Goal: Book appointment/travel/reservation

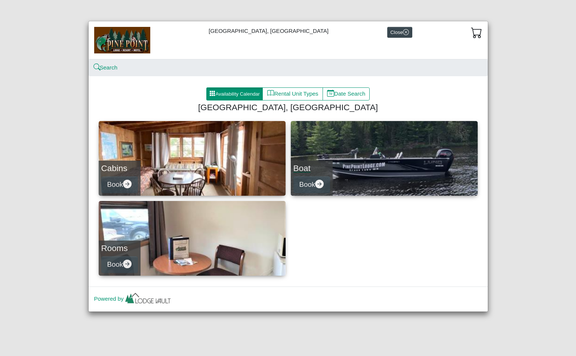
click at [369, 161] on link "Boat Book" at bounding box center [384, 158] width 187 height 75
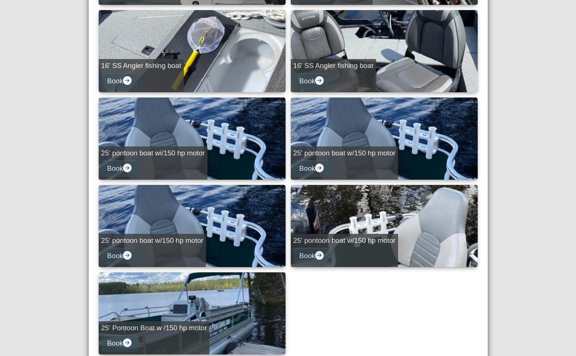
scroll to position [376, 0]
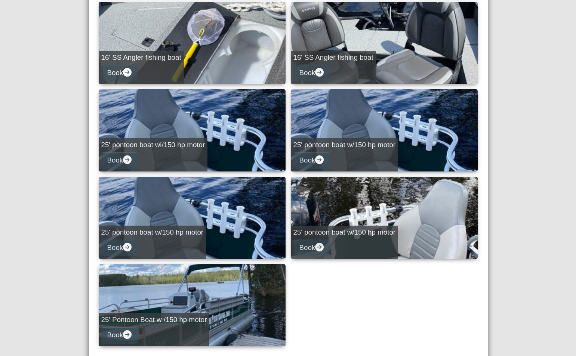
click at [196, 297] on link "25' Pontoon Boat w /150 hp motor Book" at bounding box center [192, 305] width 187 height 82
select select "*"
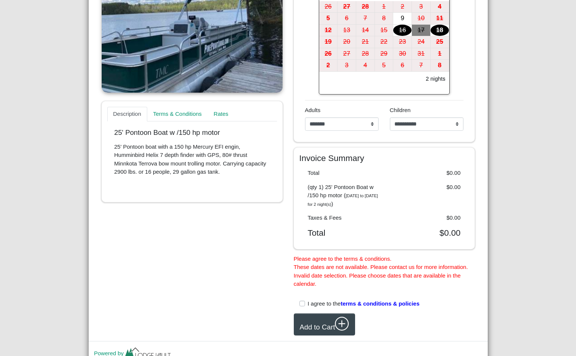
scroll to position [197, 0]
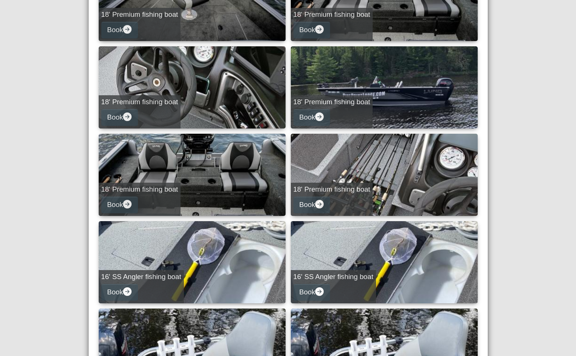
scroll to position [317, 0]
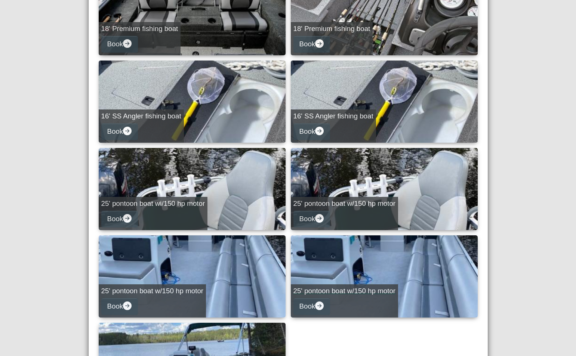
click at [359, 257] on link "25' pontoon boat w/150 hp motor Book" at bounding box center [384, 276] width 187 height 82
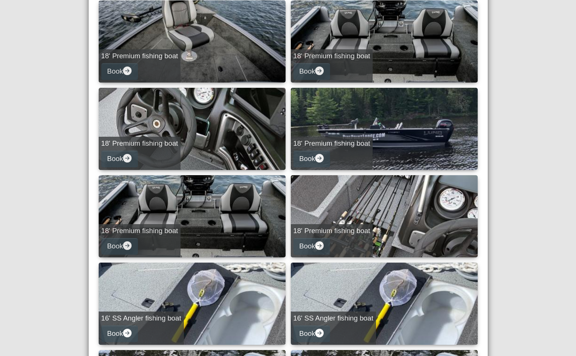
select select "*"
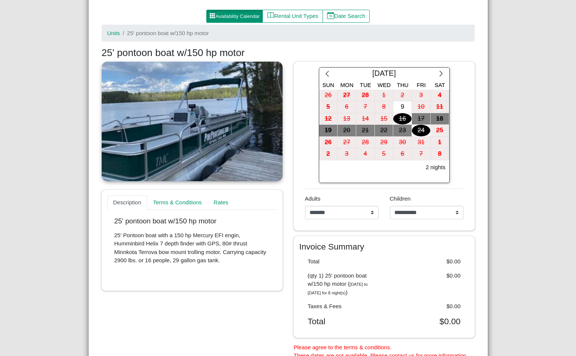
scroll to position [53, 0]
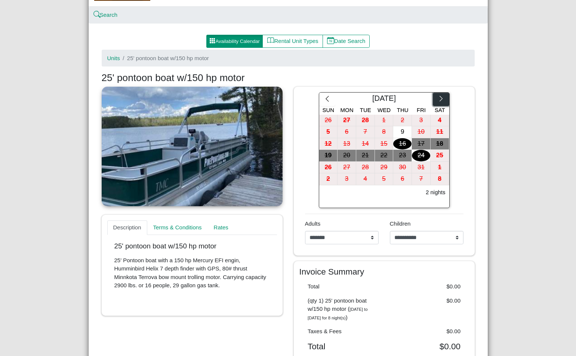
click at [441, 102] on icon "chevron right" at bounding box center [440, 98] width 7 height 7
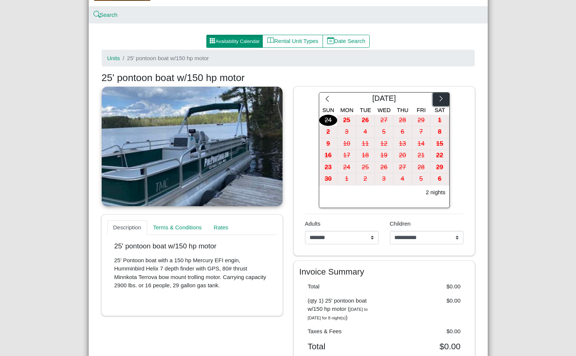
click at [441, 102] on icon "chevron right" at bounding box center [440, 98] width 7 height 7
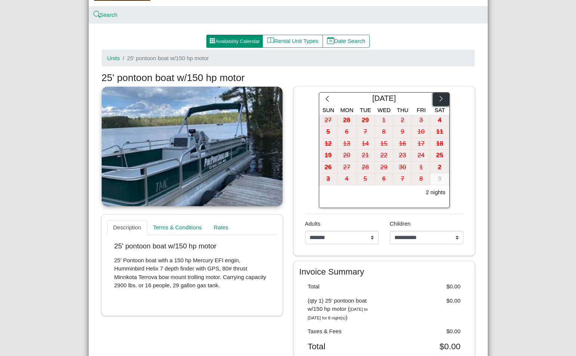
click at [441, 102] on icon "chevron right" at bounding box center [440, 98] width 7 height 7
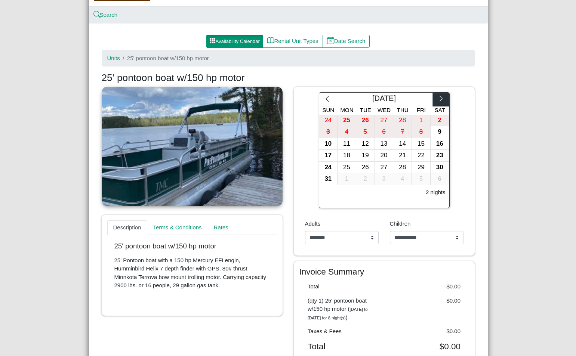
click at [441, 102] on icon "chevron right" at bounding box center [440, 98] width 7 height 7
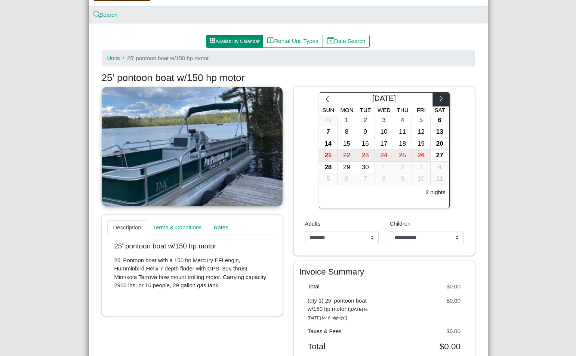
click at [441, 102] on icon "chevron right" at bounding box center [440, 98] width 7 height 7
click at [405, 143] on div "16" at bounding box center [402, 144] width 18 height 12
click at [398, 139] on div "16" at bounding box center [402, 144] width 18 height 12
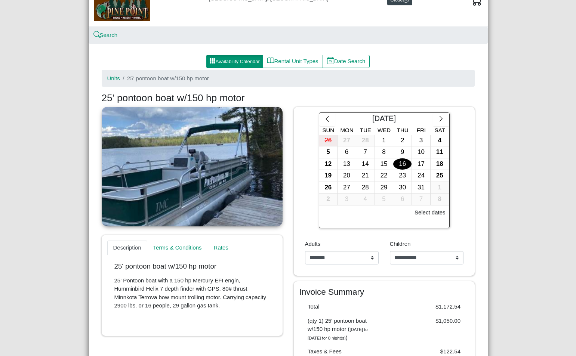
scroll to position [31, 0]
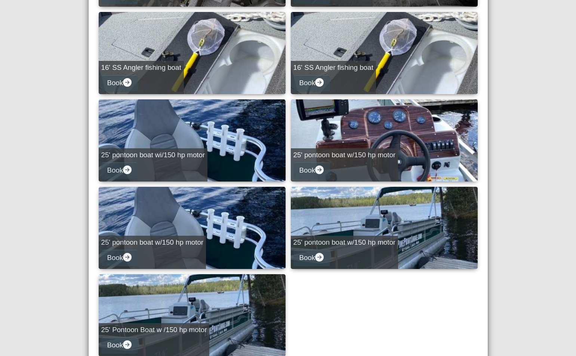
scroll to position [369, 0]
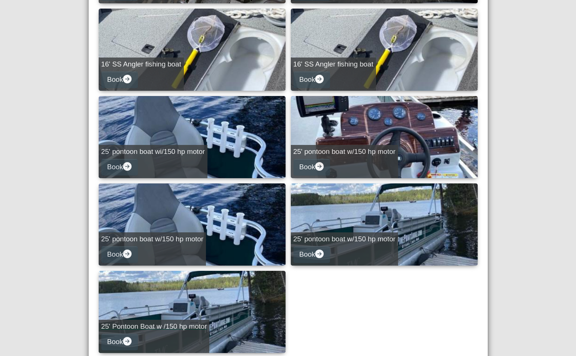
click at [192, 296] on link "25' Pontoon Boat w /150 hp motor Book" at bounding box center [192, 312] width 187 height 82
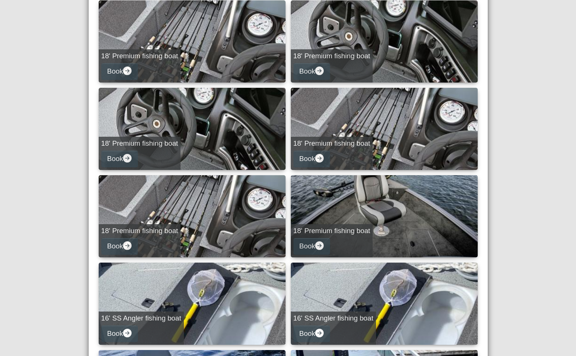
select select "*"
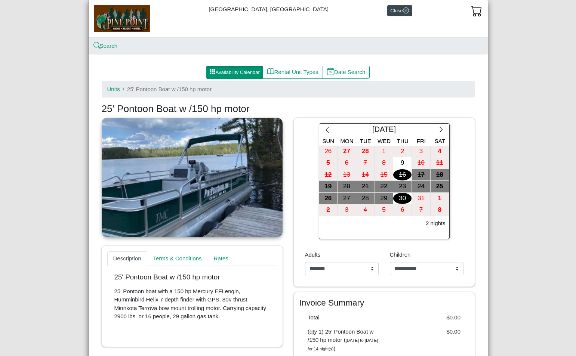
scroll to position [19, 0]
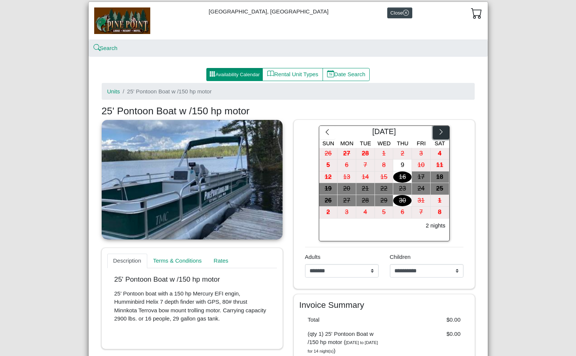
click at [439, 133] on icon "chevron right" at bounding box center [440, 131] width 7 height 7
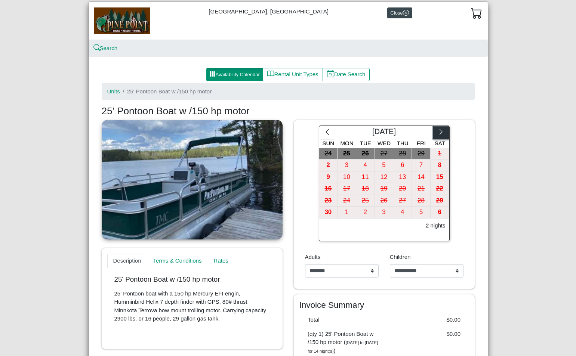
click at [439, 133] on icon "chevron right" at bounding box center [440, 131] width 7 height 7
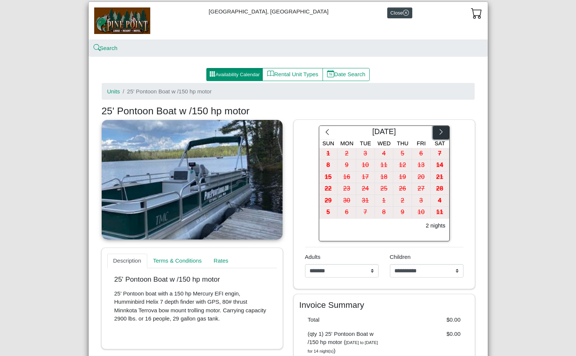
click at [439, 133] on icon "chevron right" at bounding box center [440, 131] width 7 height 7
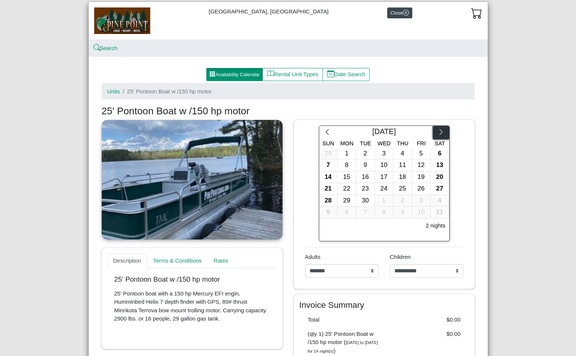
click at [439, 133] on icon "chevron right" at bounding box center [440, 131] width 7 height 7
click at [397, 172] on div "16" at bounding box center [402, 177] width 18 height 12
click at [398, 174] on div "16" at bounding box center [402, 177] width 18 height 12
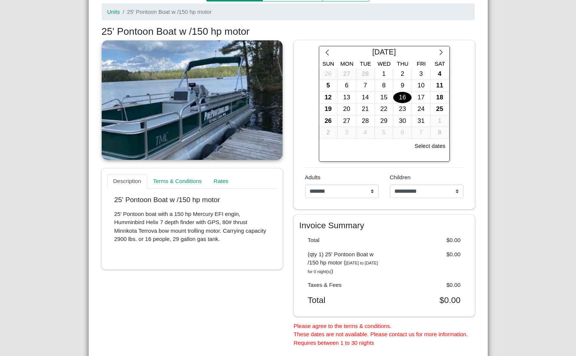
scroll to position [99, 0]
click at [396, 96] on div "16" at bounding box center [402, 98] width 18 height 12
click at [220, 183] on link "Rates" at bounding box center [221, 181] width 27 height 15
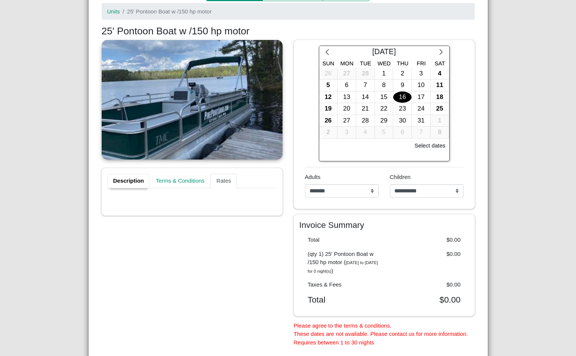
click at [124, 181] on link "Description" at bounding box center [128, 181] width 43 height 15
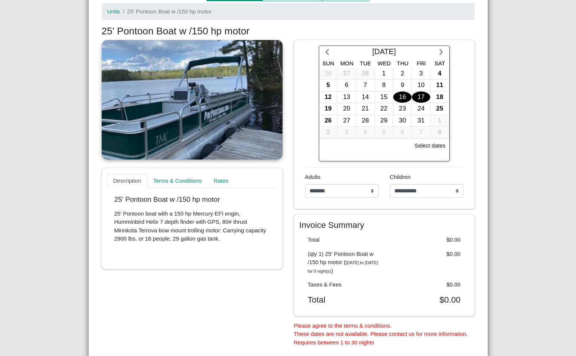
click at [415, 94] on div "17" at bounding box center [421, 98] width 18 height 12
click at [398, 96] on div "16" at bounding box center [402, 98] width 18 height 12
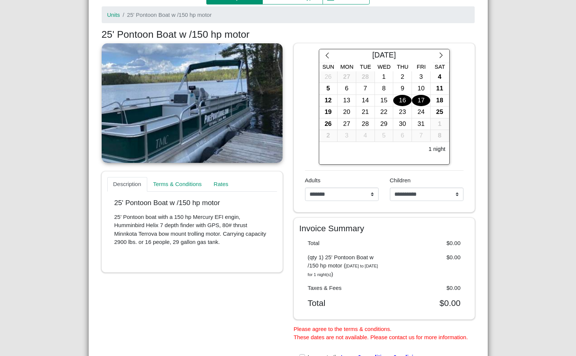
scroll to position [0, 0]
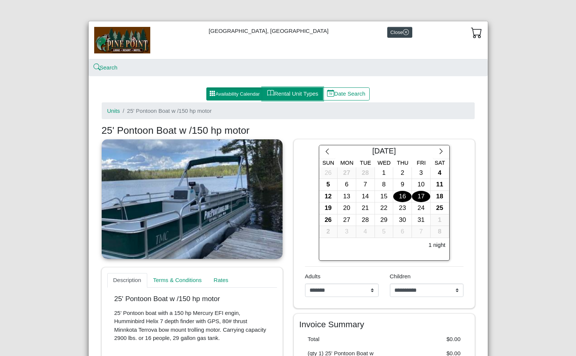
click at [291, 93] on button "Rental Unit Types" at bounding box center [292, 93] width 60 height 13
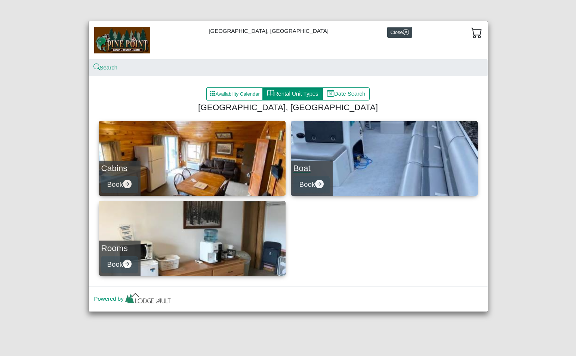
click at [376, 168] on link "Boat Book" at bounding box center [384, 158] width 187 height 75
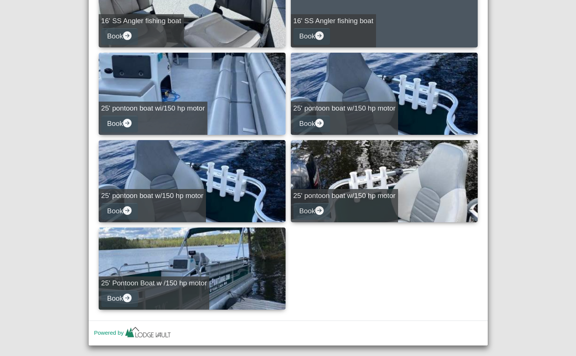
scroll to position [413, 0]
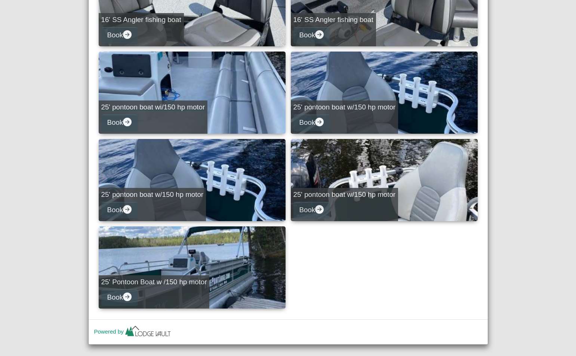
click at [189, 96] on link "25' pontoon boat wi/150 hp motor Book" at bounding box center [192, 93] width 187 height 82
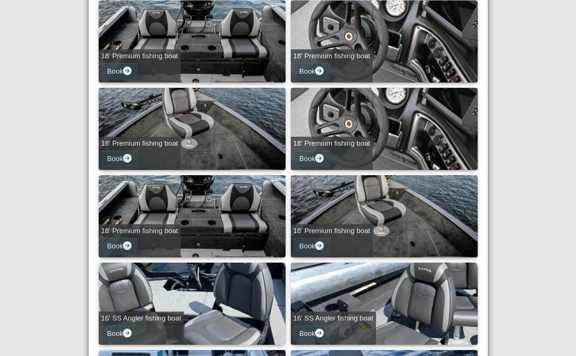
select select "*"
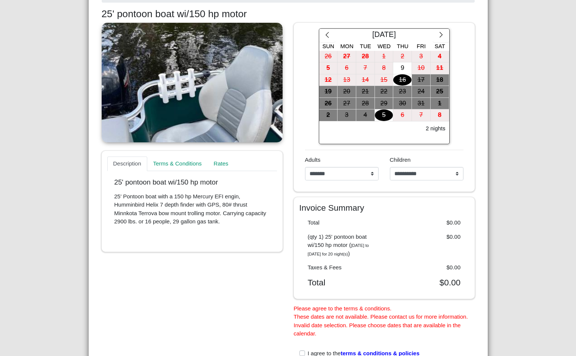
scroll to position [125, 0]
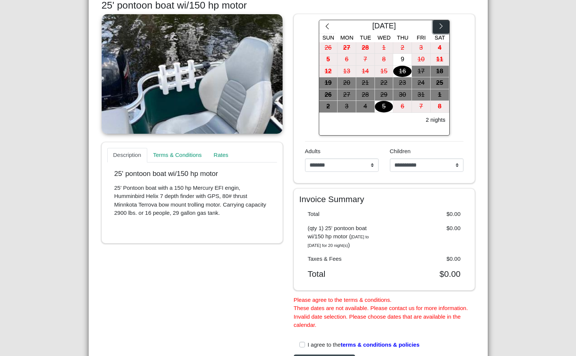
click at [444, 28] on button "button" at bounding box center [441, 26] width 16 height 13
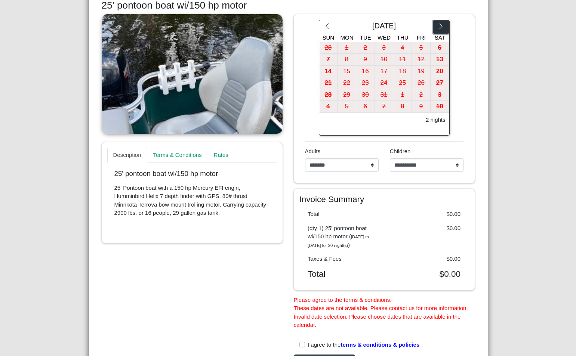
click at [444, 28] on button "button" at bounding box center [441, 26] width 16 height 13
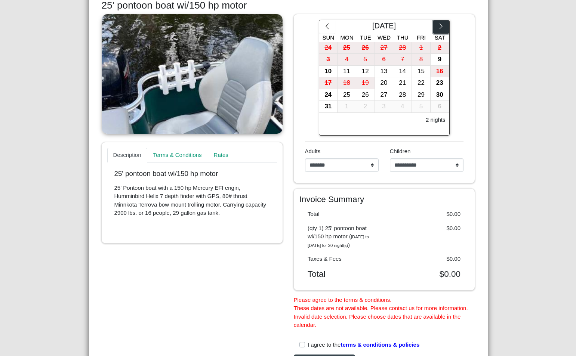
click at [444, 28] on button "button" at bounding box center [441, 26] width 16 height 13
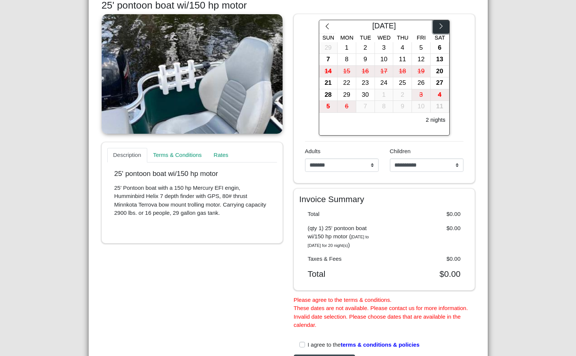
click at [444, 28] on button "button" at bounding box center [441, 26] width 16 height 13
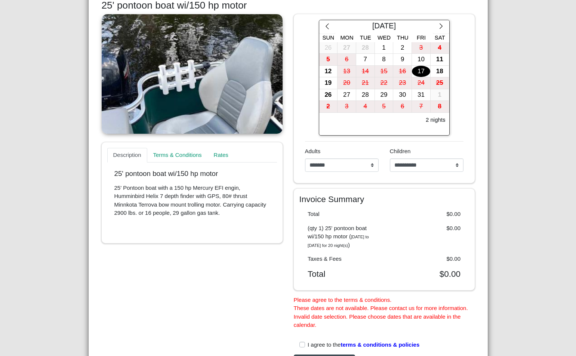
click at [412, 74] on div "17" at bounding box center [421, 72] width 18 height 12
click at [417, 72] on div "17" at bounding box center [421, 72] width 18 height 12
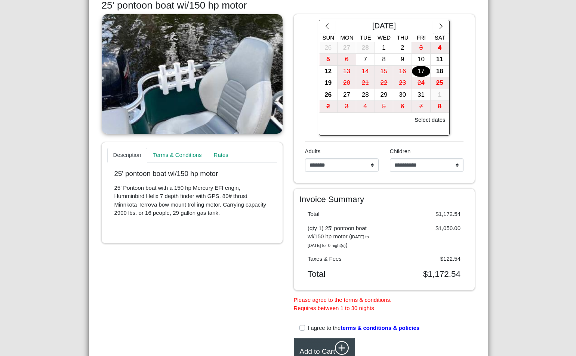
scroll to position [0, 0]
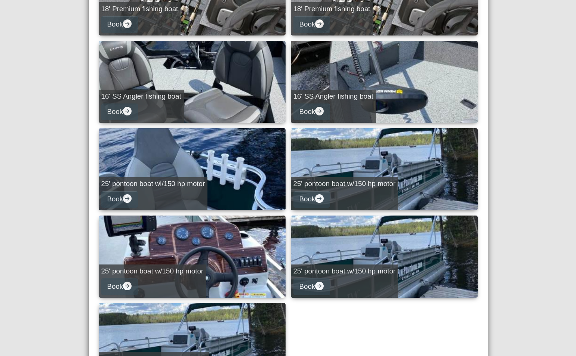
scroll to position [362, 0]
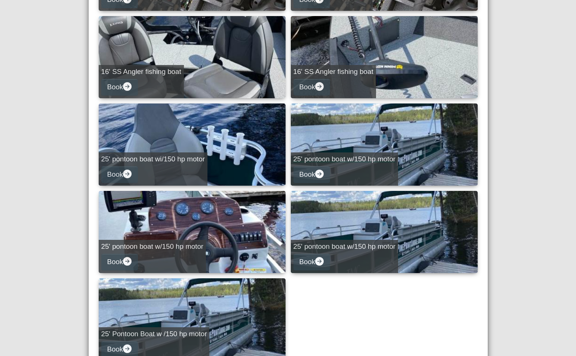
click at [349, 132] on link "25' pontoon boat w/150 hp motor Book" at bounding box center [384, 144] width 187 height 82
select select "*"
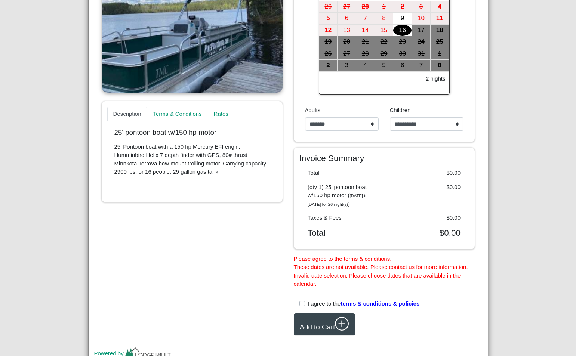
scroll to position [205, 0]
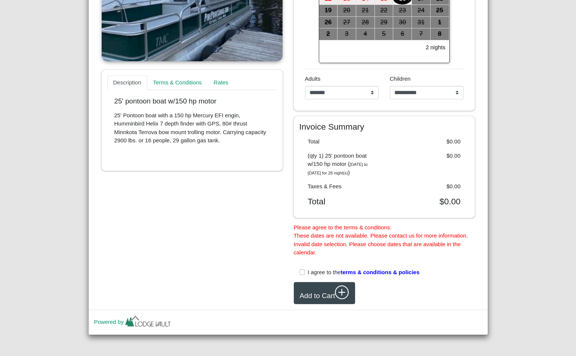
click at [428, 75] on div "**********" at bounding box center [427, 90] width 74 height 30
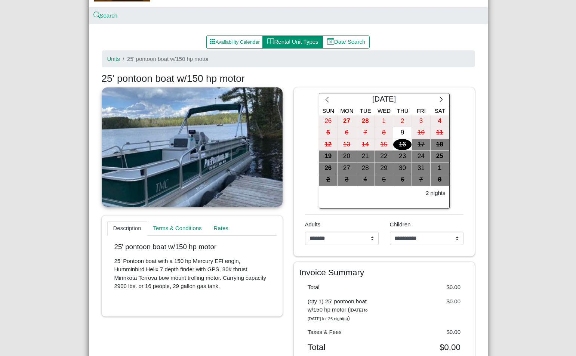
scroll to position [44, 0]
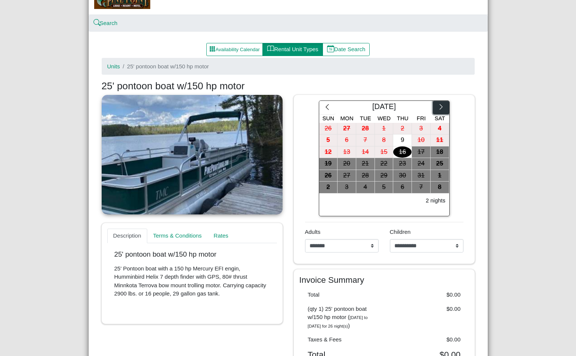
click at [438, 110] on icon "chevron right" at bounding box center [440, 106] width 7 height 7
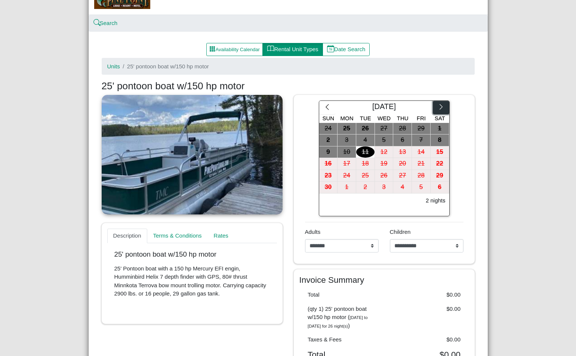
click at [438, 110] on icon "chevron right" at bounding box center [440, 106] width 7 height 7
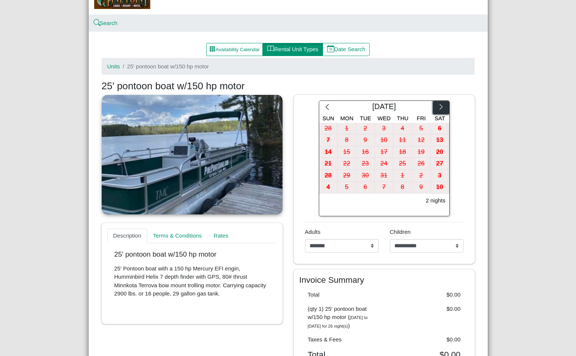
click at [438, 110] on icon "chevron right" at bounding box center [440, 106] width 7 height 7
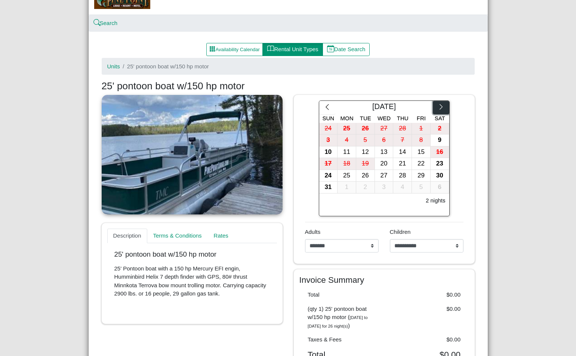
click at [438, 110] on icon "chevron right" at bounding box center [440, 106] width 7 height 7
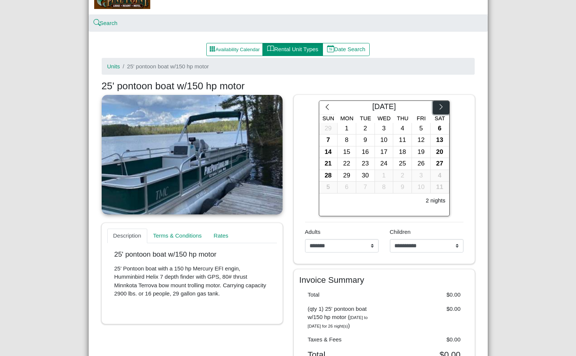
click at [438, 110] on icon "chevron right" at bounding box center [440, 106] width 7 height 7
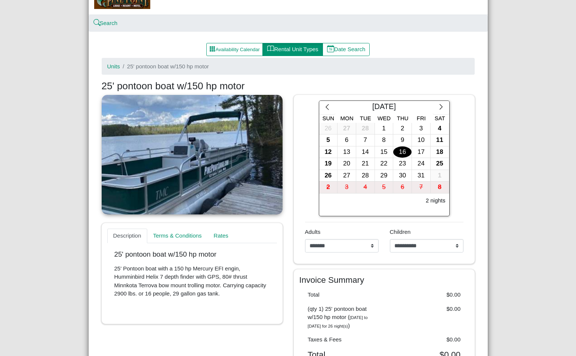
click at [401, 148] on div "16" at bounding box center [402, 152] width 18 height 12
click at [395, 151] on div "16" at bounding box center [402, 152] width 18 height 12
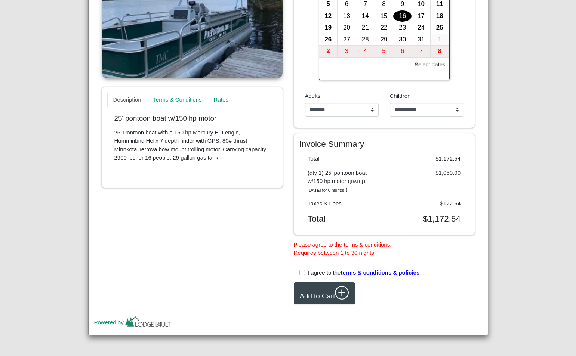
scroll to position [0, 0]
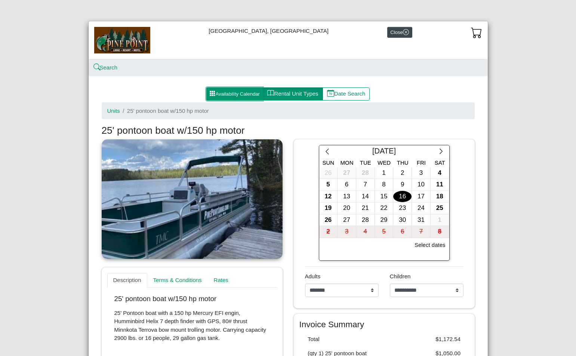
click at [242, 92] on button "Availability Calendar" at bounding box center [234, 93] width 57 height 13
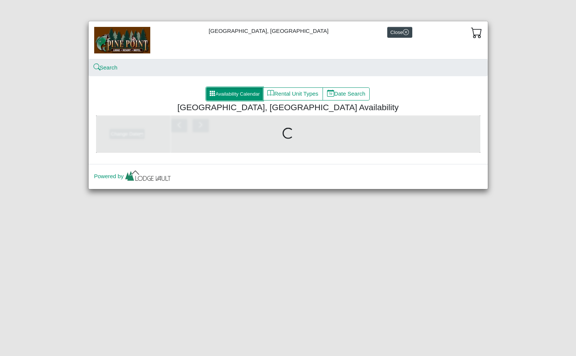
click at [242, 92] on button "Availability Calendar" at bounding box center [234, 93] width 57 height 13
